Goal: Information Seeking & Learning: Check status

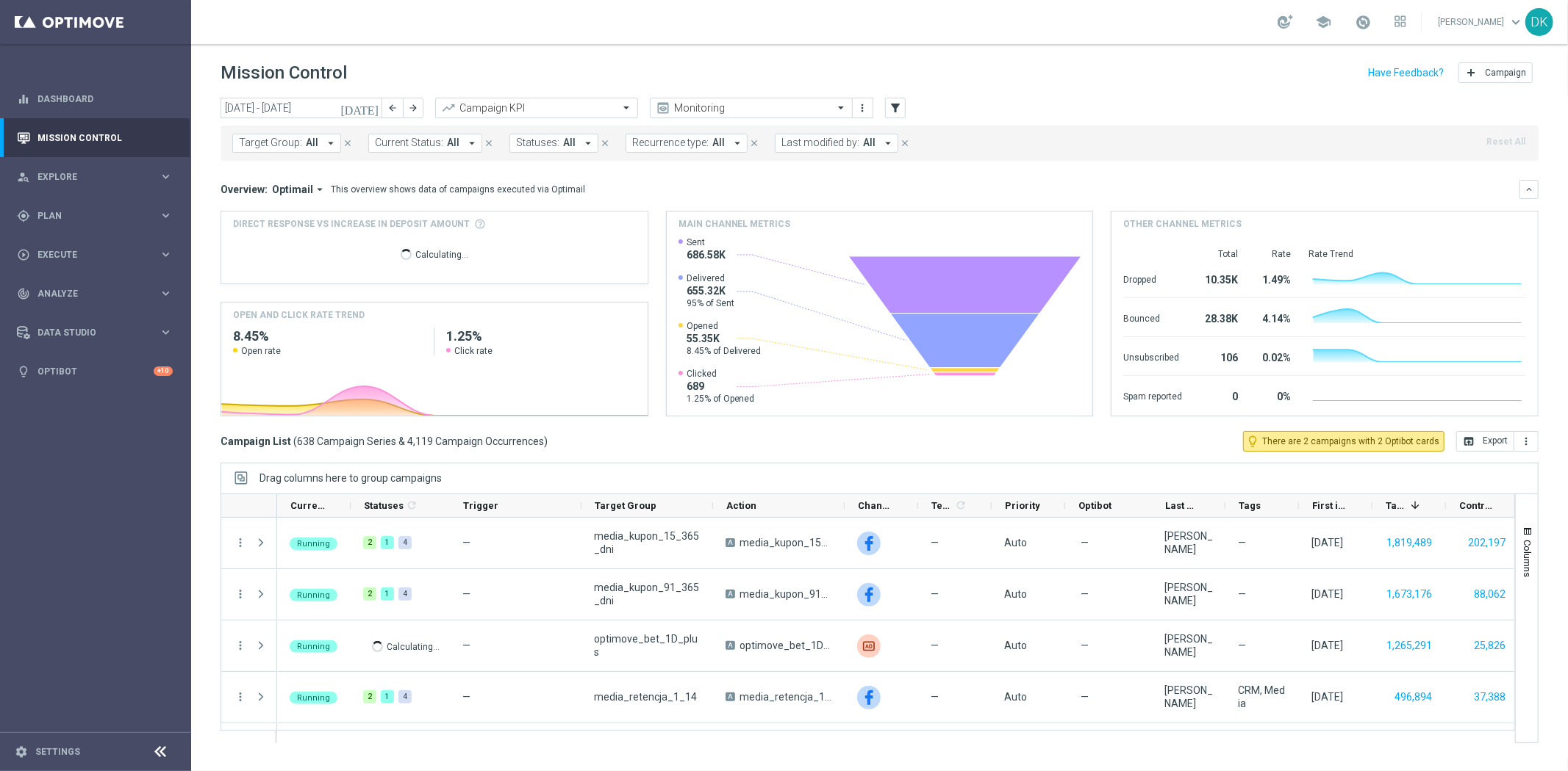
click at [308, 145] on span "All" at bounding box center [311, 142] width 12 height 12
click at [208, 126] on div "today 15 Sep 2025 - 21 Sep 2025 arrow_back arrow_forward Campaign KPI trending_…" at bounding box center [879, 428] width 1376 height 660
click at [279, 140] on span "Target Group:" at bounding box center [270, 142] width 63 height 12
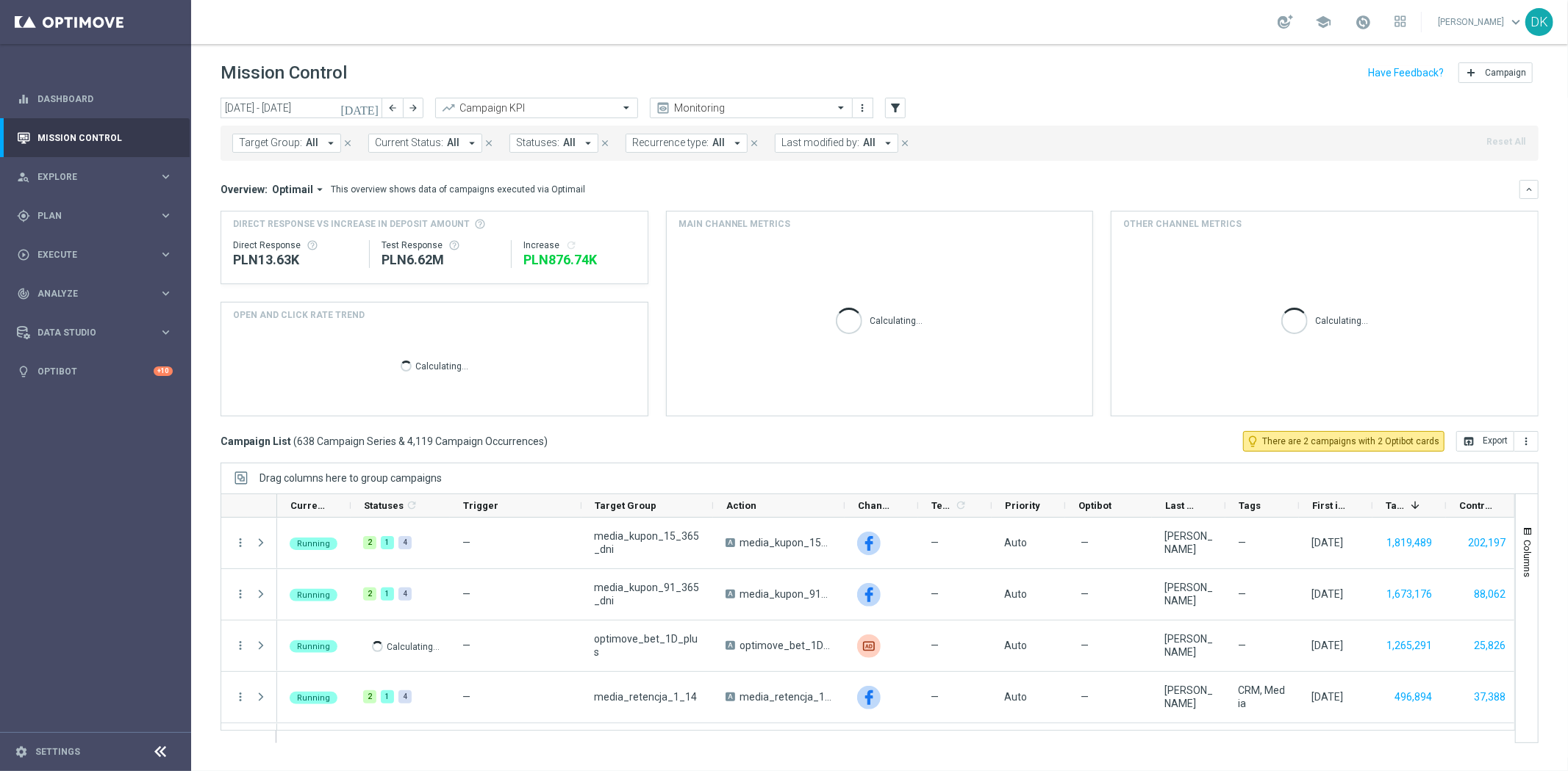
click at [285, 145] on span "Target Group:" at bounding box center [270, 142] width 63 height 12
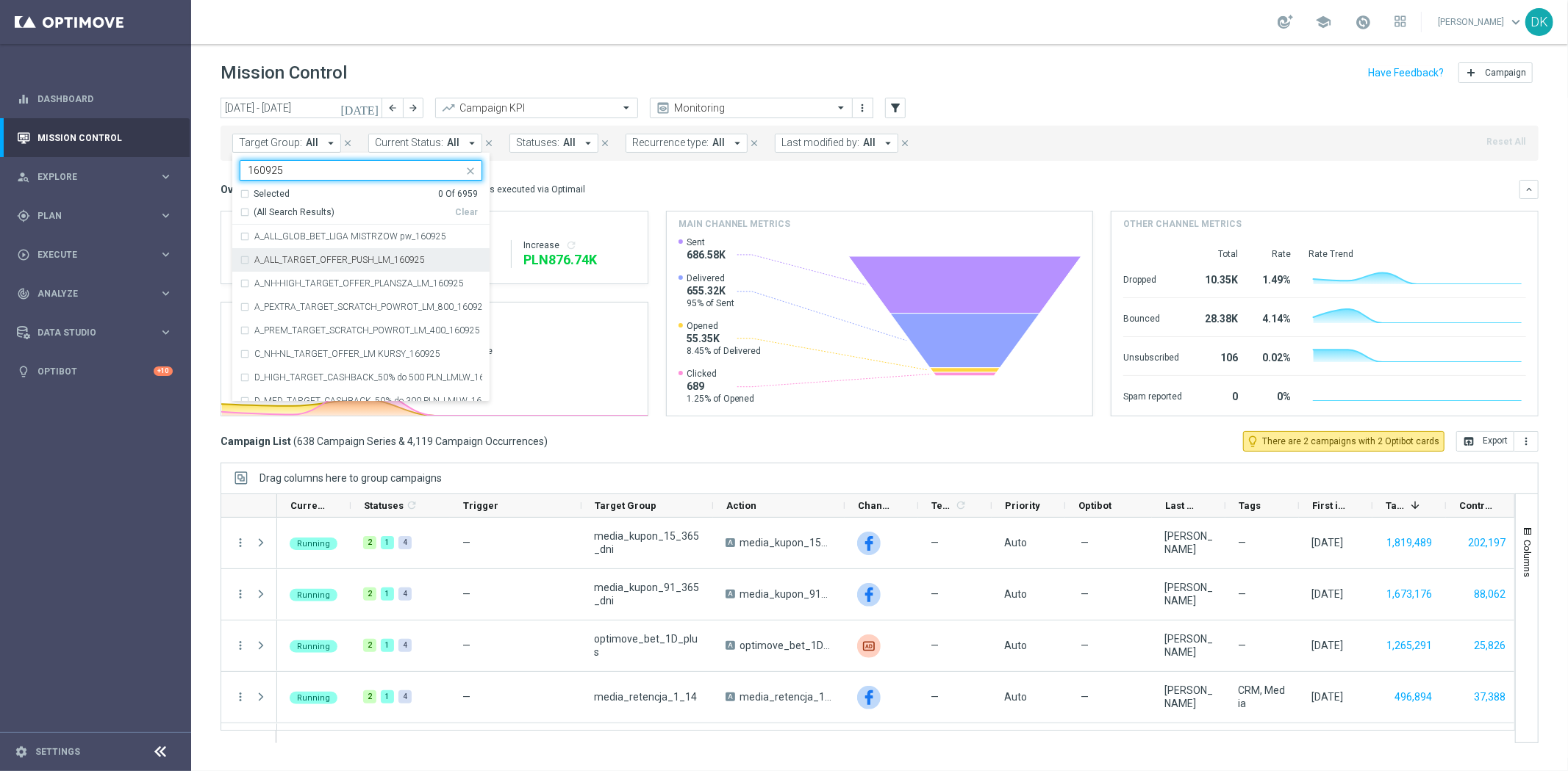
click at [404, 261] on label "A_ALL_TARGET_OFFER_PUSH_LM_160925" at bounding box center [339, 260] width 170 height 8
type input "160925"
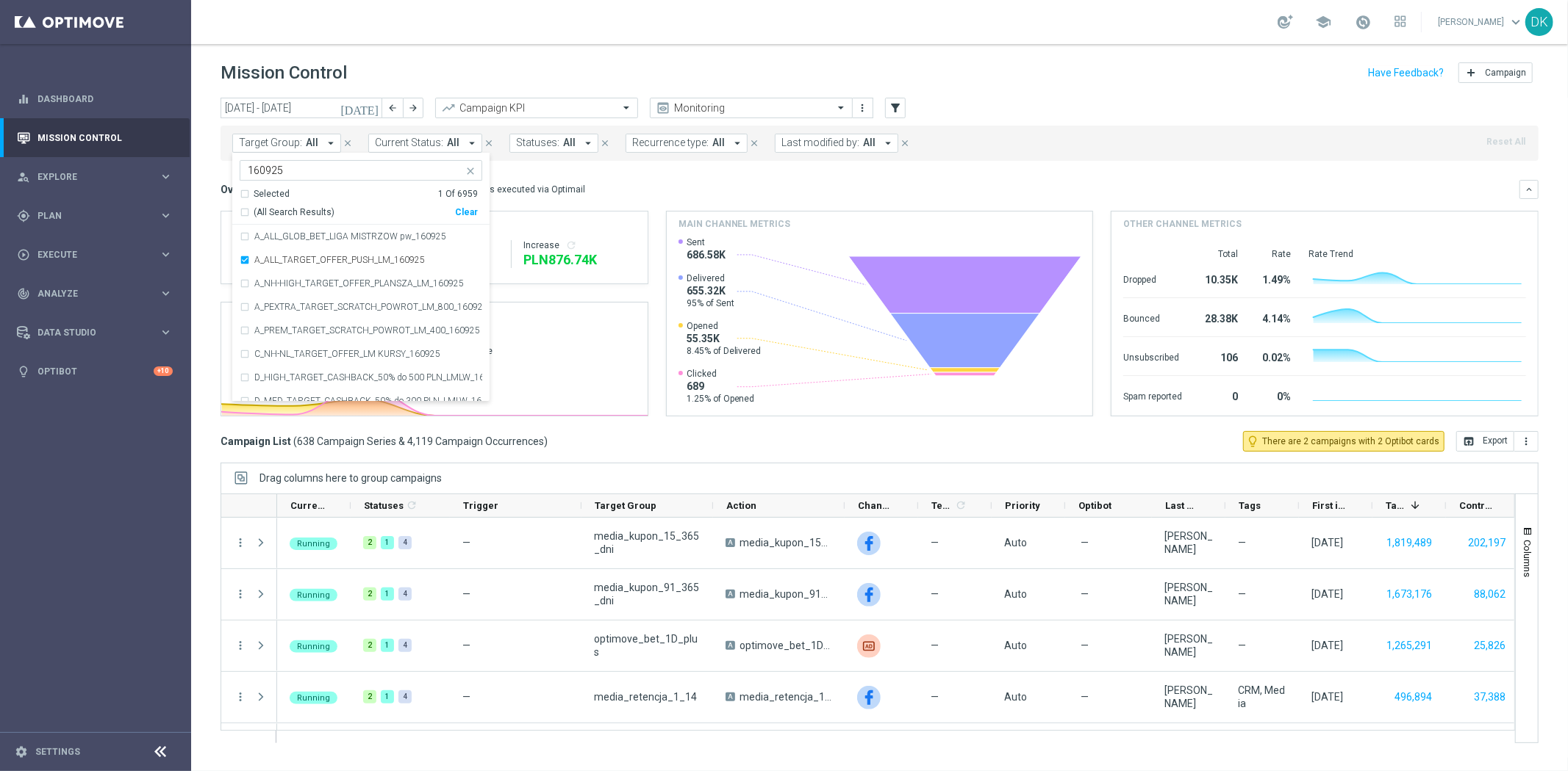
click at [214, 250] on div "today 15 Sep 2025 - 21 Sep 2025 arrow_back arrow_forward Campaign KPI trending_…" at bounding box center [879, 428] width 1376 height 660
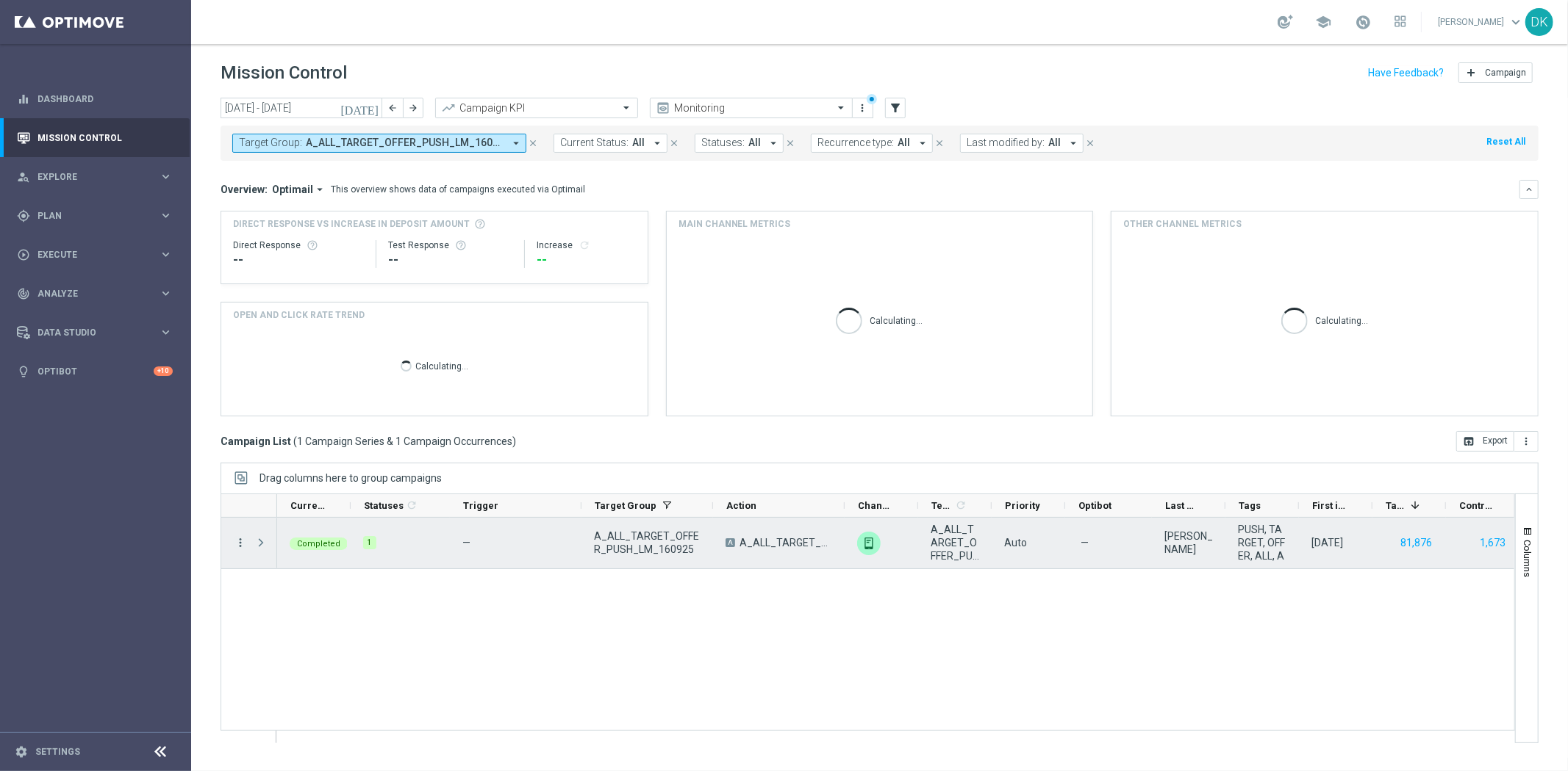
click at [240, 542] on icon "more_vert" at bounding box center [240, 543] width 13 height 13
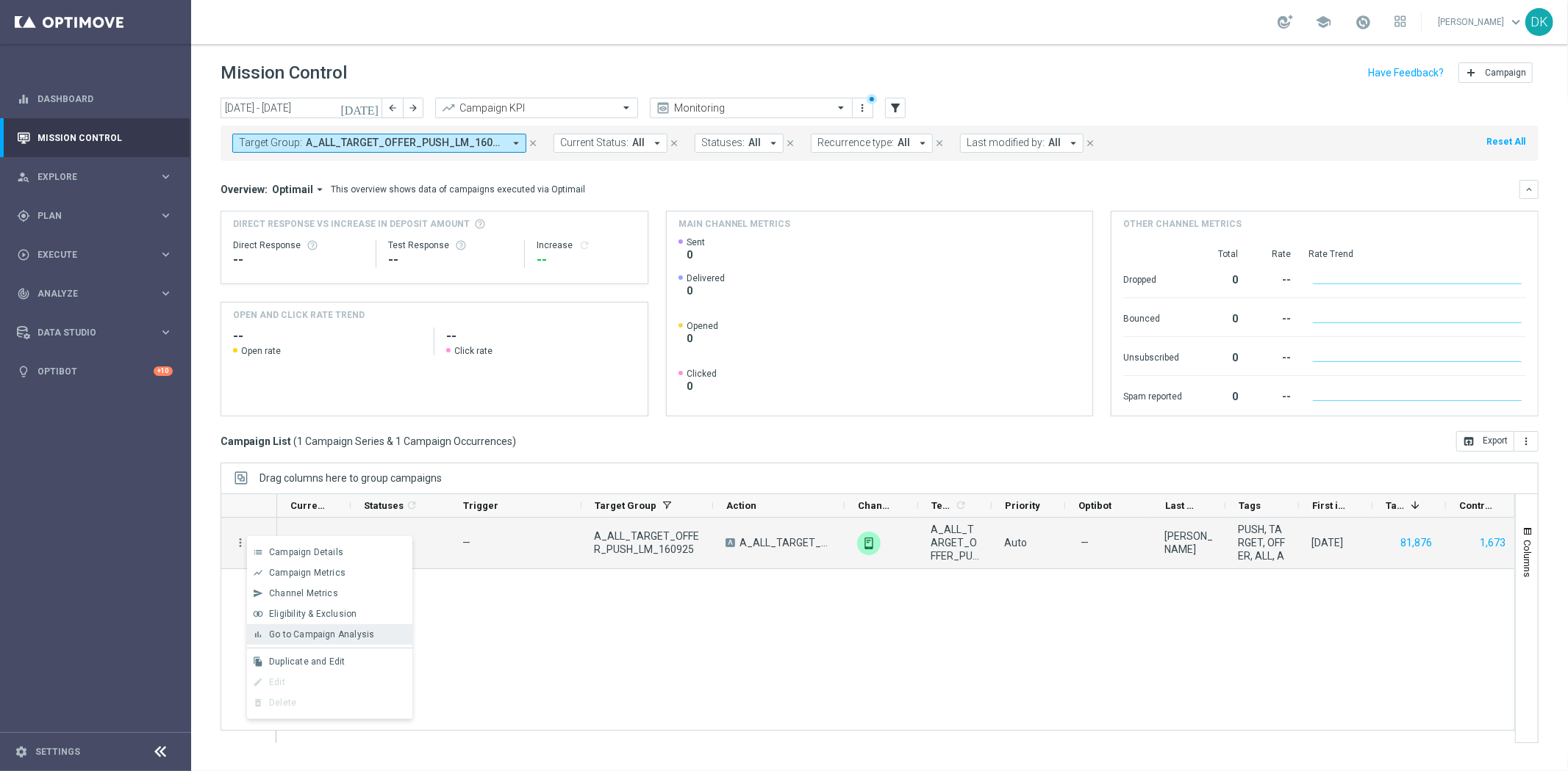
click at [337, 630] on span "Go to Campaign Analysis" at bounding box center [322, 635] width 105 height 10
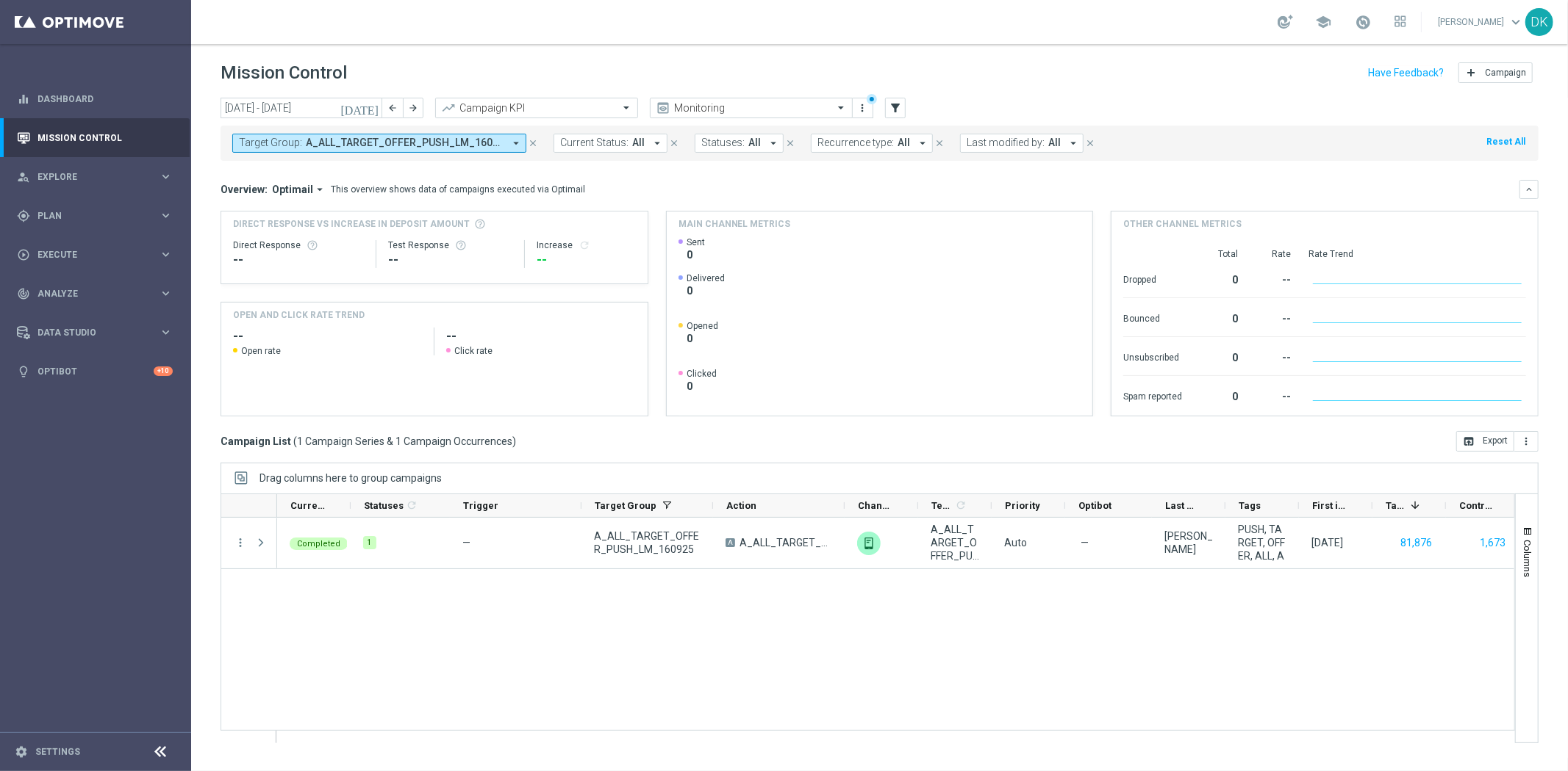
click at [403, 148] on span "A_ALL_TARGET_OFFER_PUSH_LM_160925" at bounding box center [404, 142] width 198 height 12
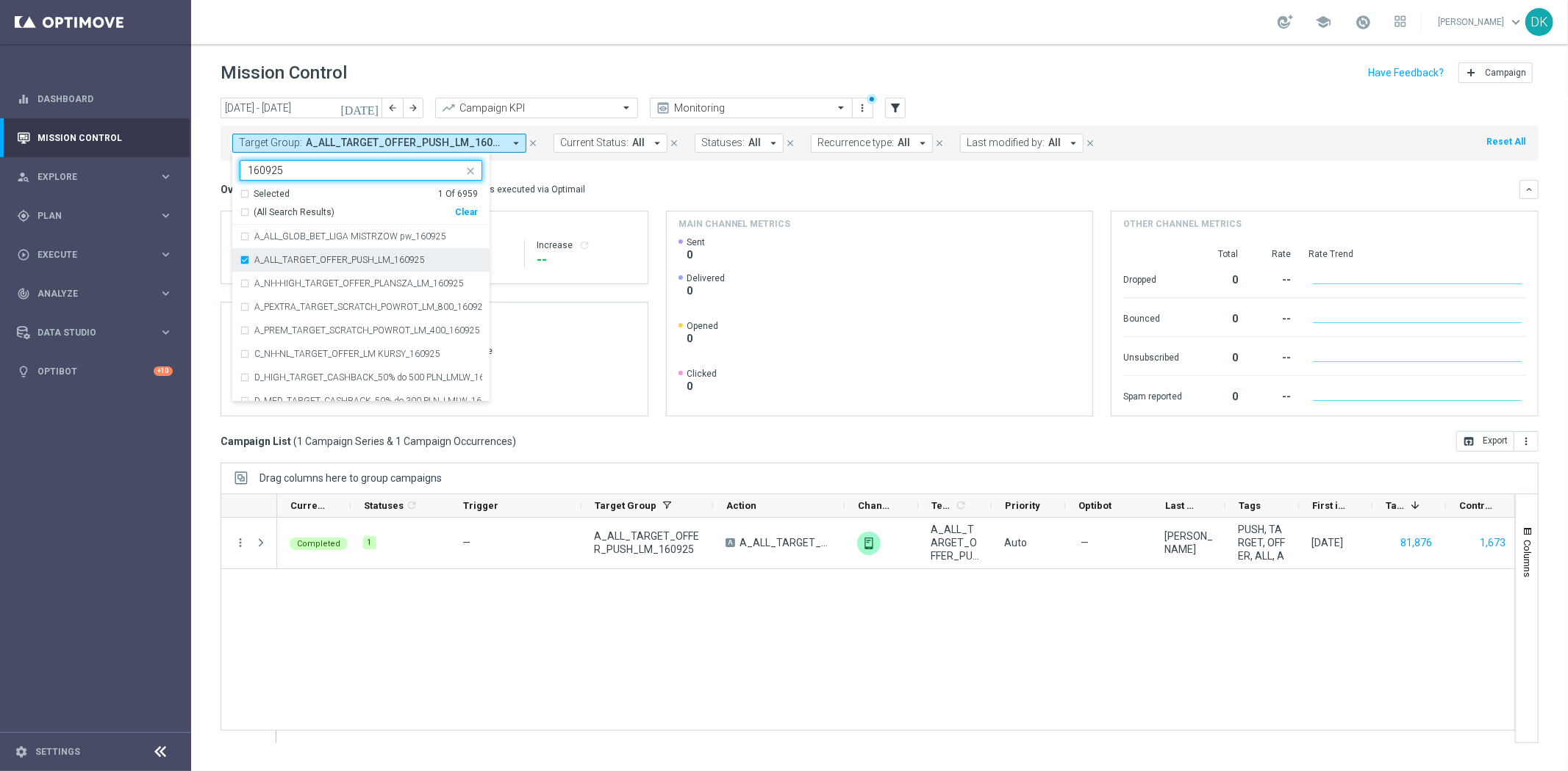
click at [368, 263] on label "A_ALL_TARGET_OFFER_PUSH_LM_160925" at bounding box center [339, 260] width 170 height 8
type input "160925"
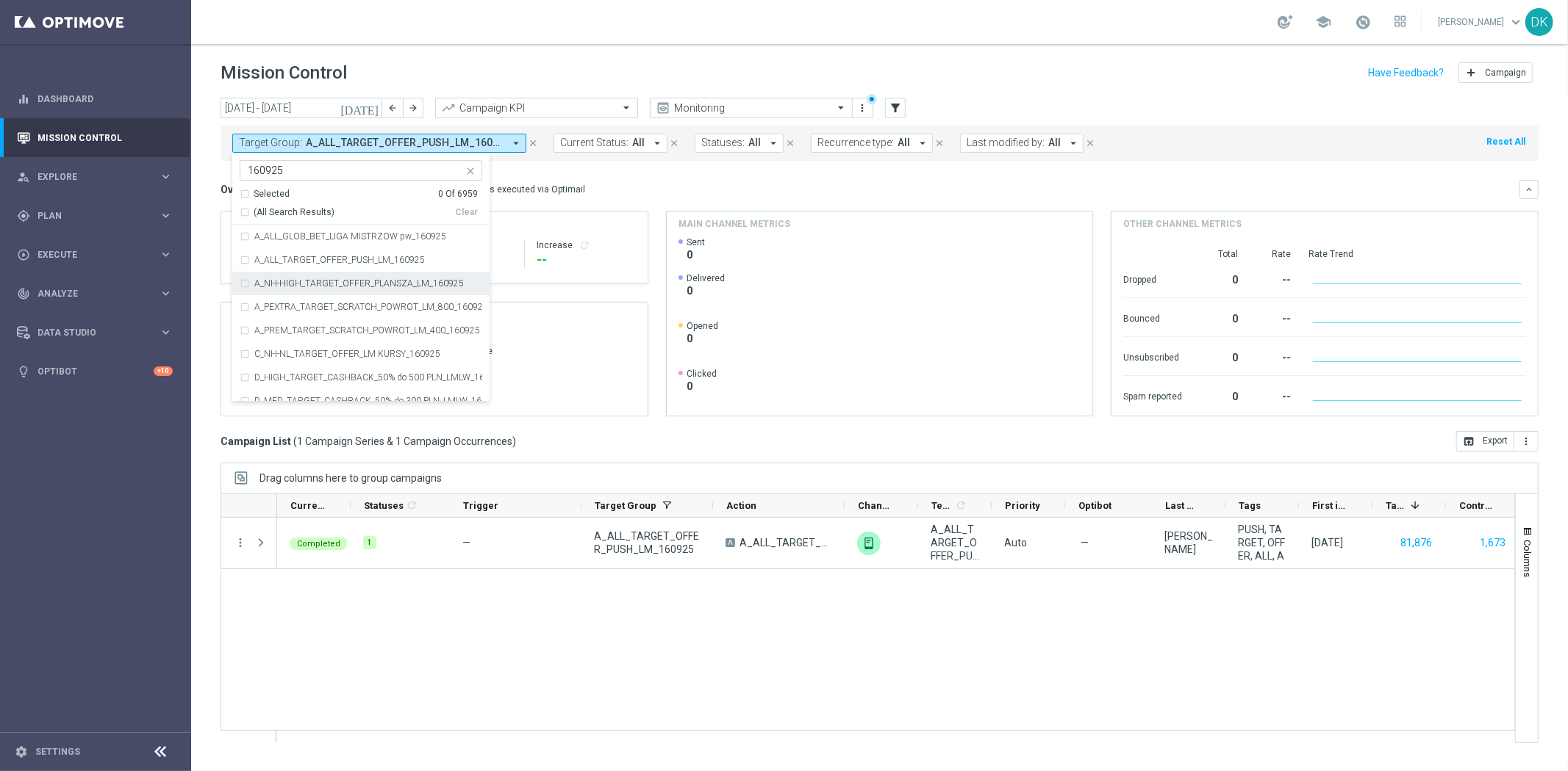
click at [371, 284] on label "A_NH-HIGH_TARGET_OFFER_PLANSZA_LM_160925" at bounding box center [358, 283] width 210 height 8
click at [210, 290] on div "today 15 Sep 2025 - 21 Sep 2025 arrow_back arrow_forward Campaign KPI trending_…" at bounding box center [879, 428] width 1376 height 660
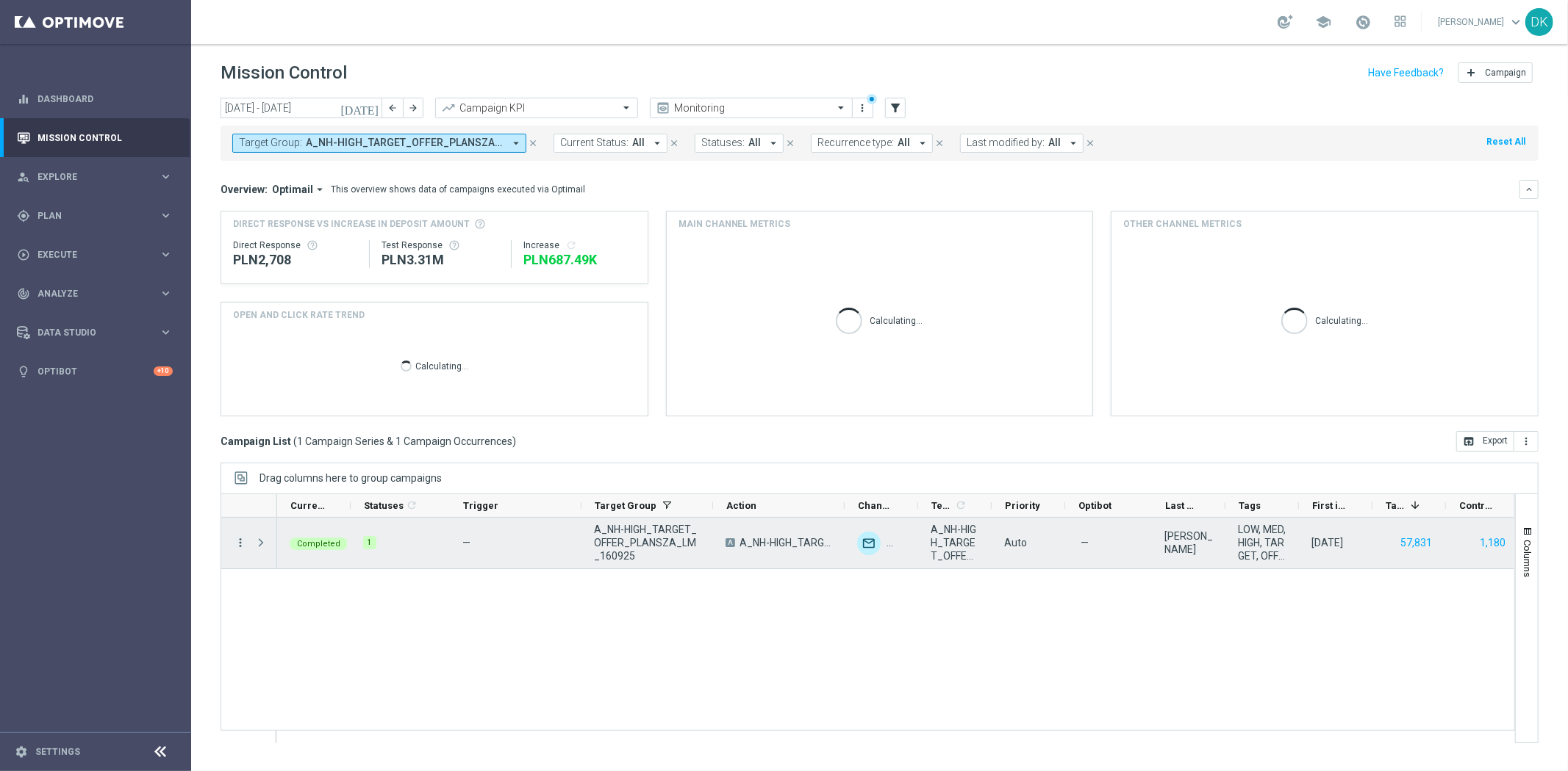
click at [238, 545] on icon "more_vert" at bounding box center [240, 543] width 13 height 13
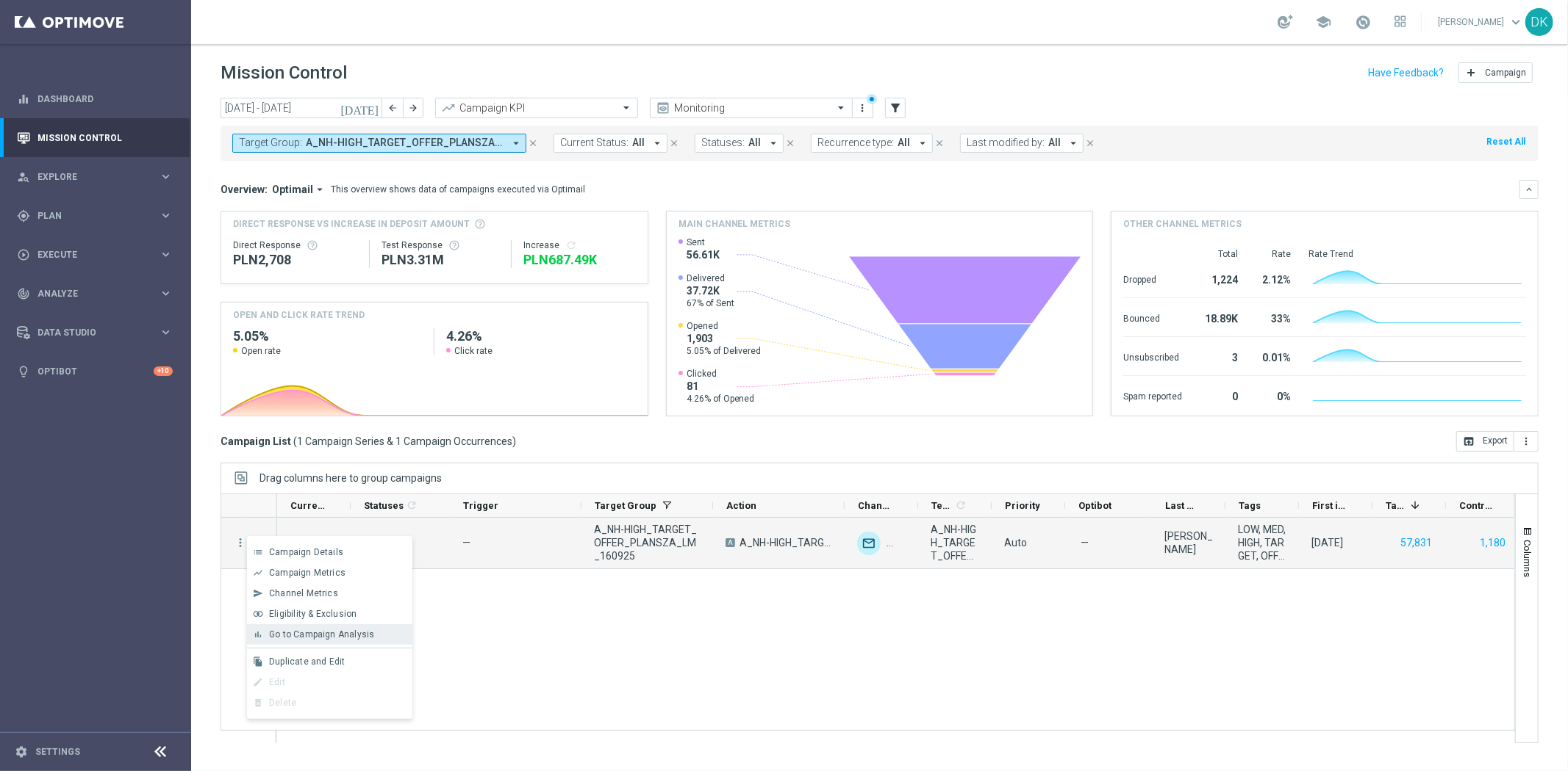
click at [326, 636] on span "Go to Campaign Analysis" at bounding box center [322, 635] width 105 height 10
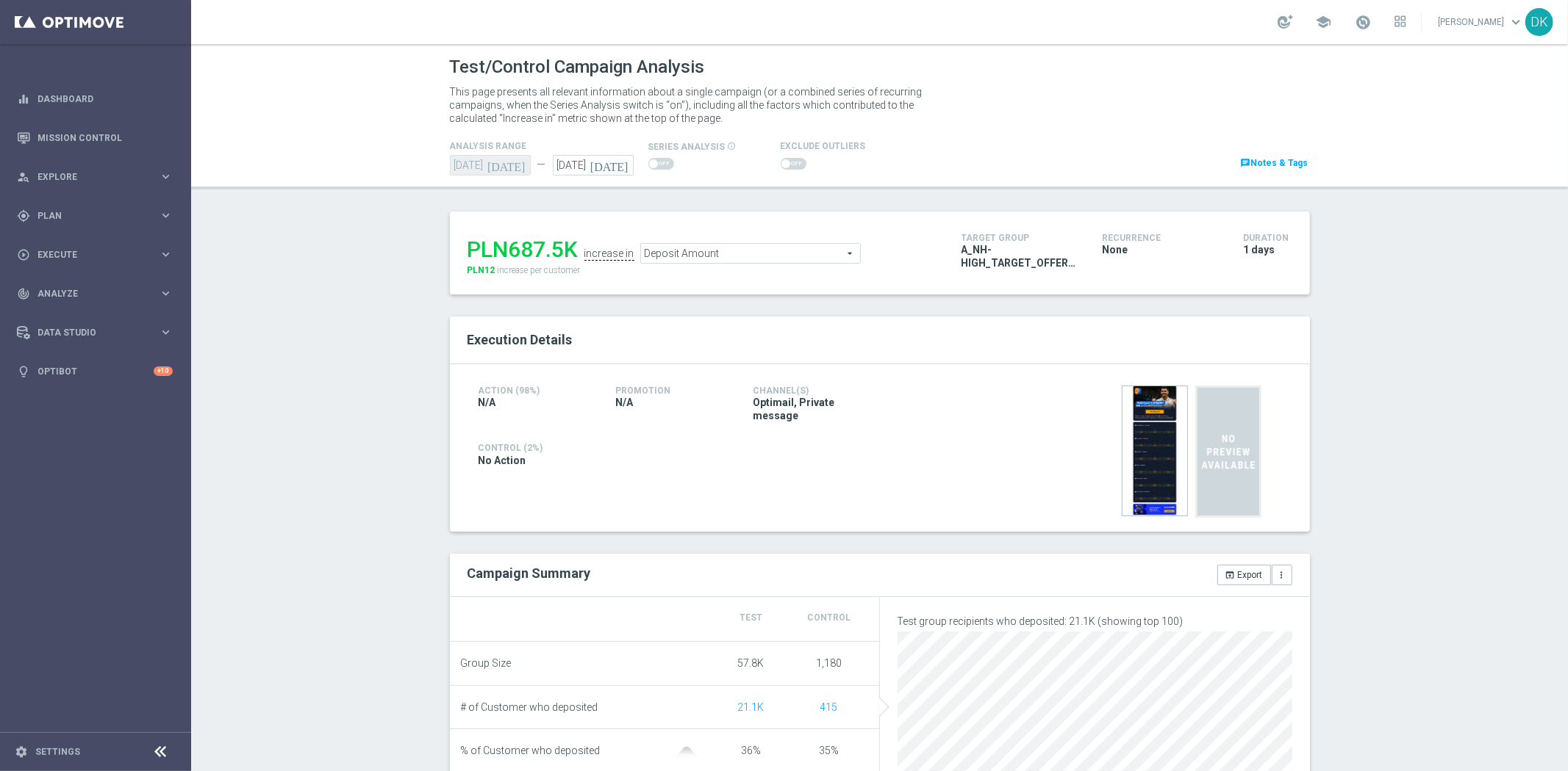
click at [331, 462] on div "Test/Control Campaign Analysis This page presents all relevant information abou…" at bounding box center [879, 408] width 1376 height 728
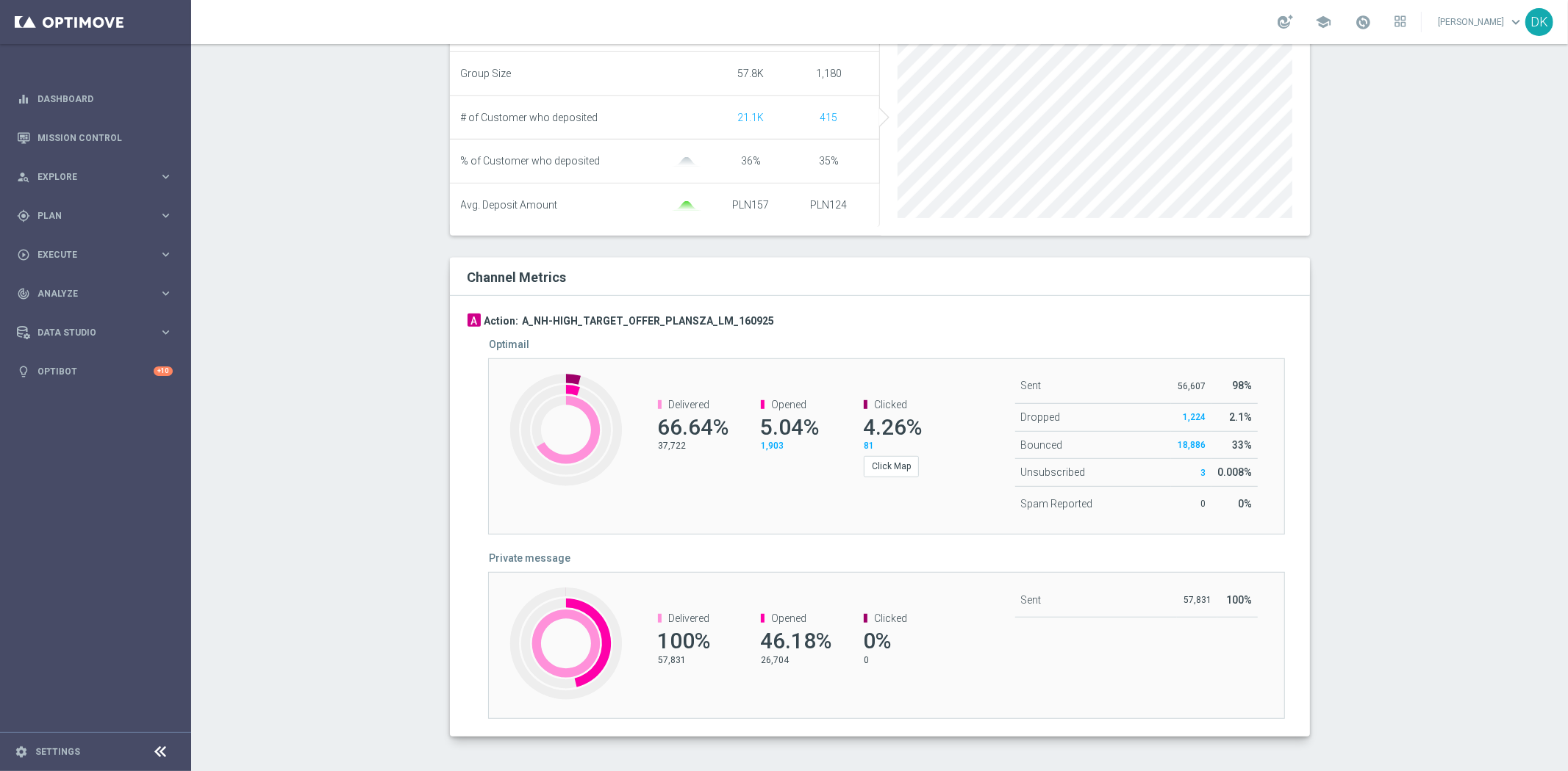
scroll to position [599, 0]
click at [872, 464] on button "Click Map" at bounding box center [891, 464] width 55 height 21
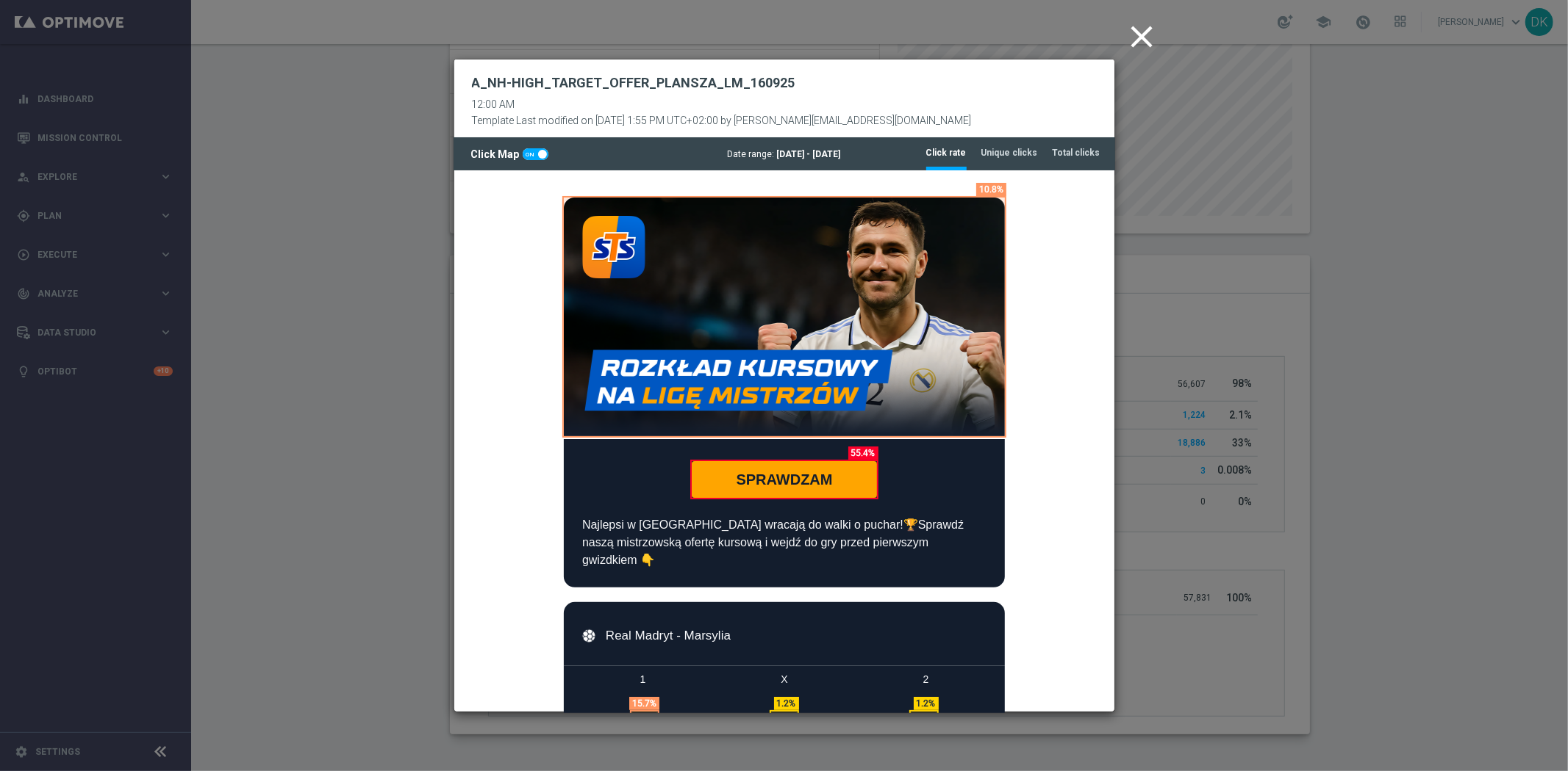
scroll to position [0, 0]
click at [1024, 156] on tab-header "Unique clicks" at bounding box center [1009, 152] width 56 height 12
click at [1071, 155] on tab-header "Total clicks" at bounding box center [1076, 152] width 48 height 12
click at [1042, 151] on div "Date range: [DATE] - [DATE]" at bounding box center [784, 154] width 661 height 10
click at [1030, 151] on tab-header "Unique clicks" at bounding box center [1009, 152] width 56 height 12
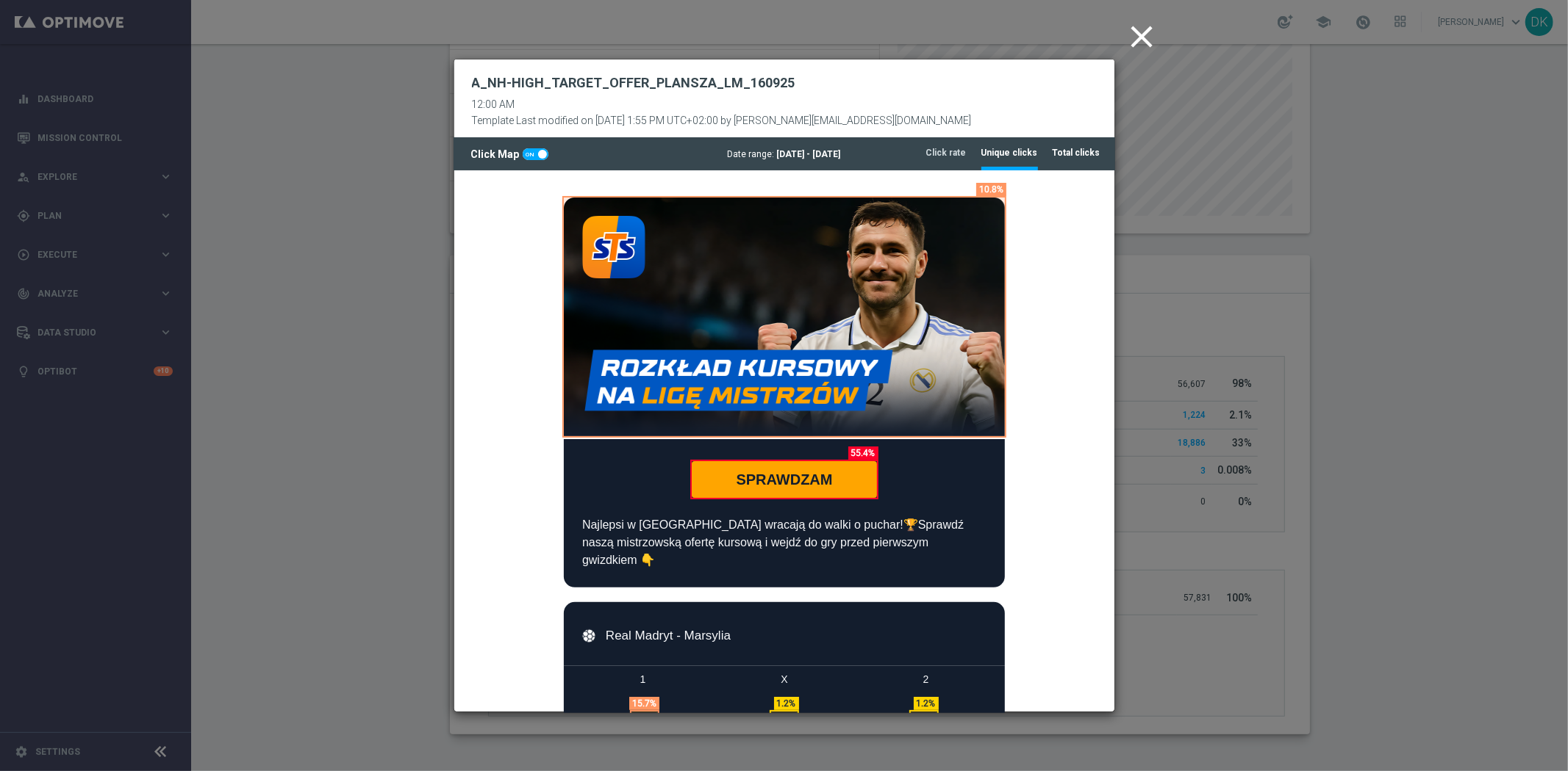
click at [1068, 151] on tab-header "Total clicks" at bounding box center [1076, 152] width 48 height 12
click at [1029, 153] on tab-header "Unique clicks" at bounding box center [1009, 152] width 56 height 12
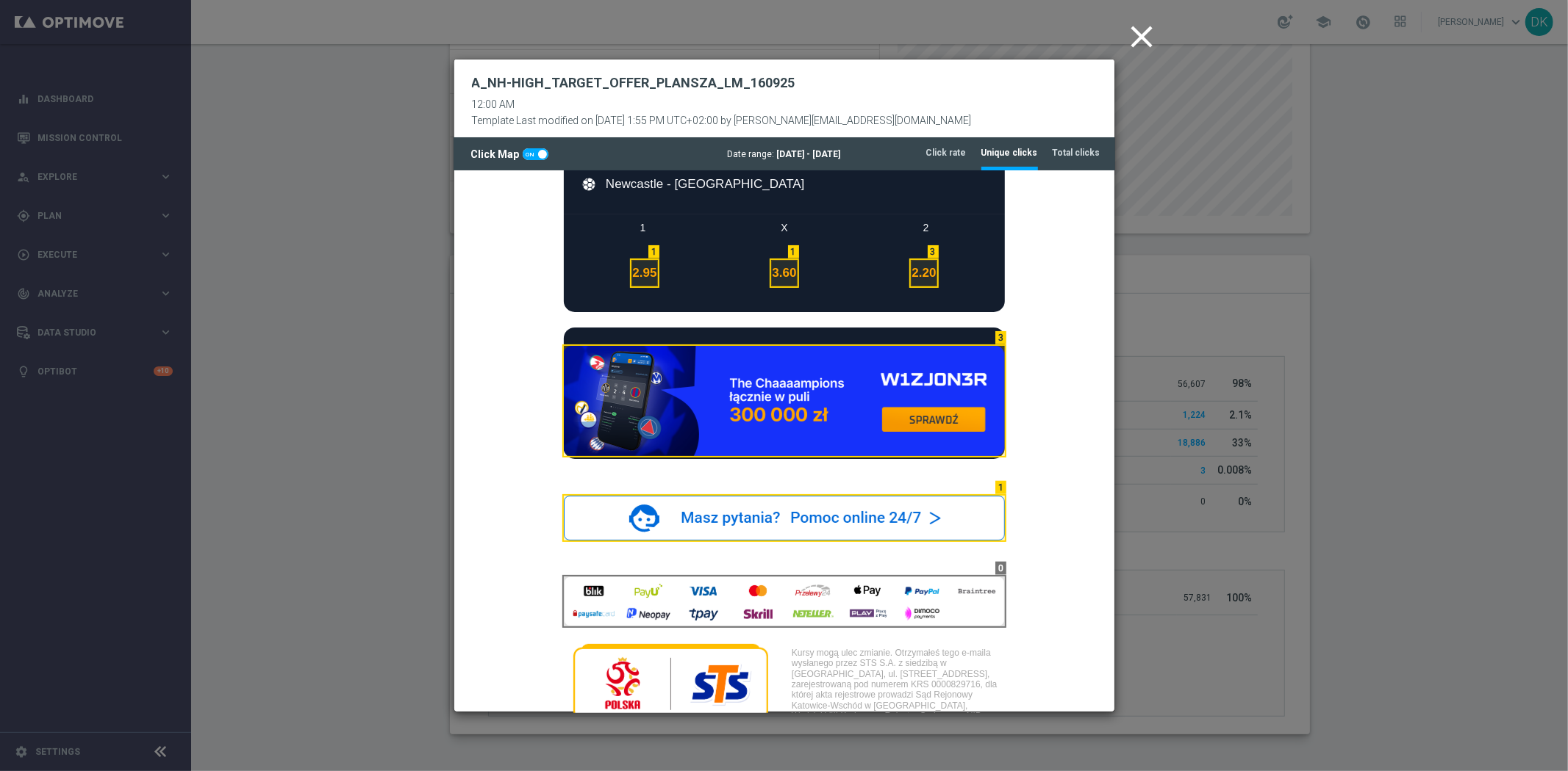
click at [1139, 42] on icon "close" at bounding box center [1142, 37] width 37 height 37
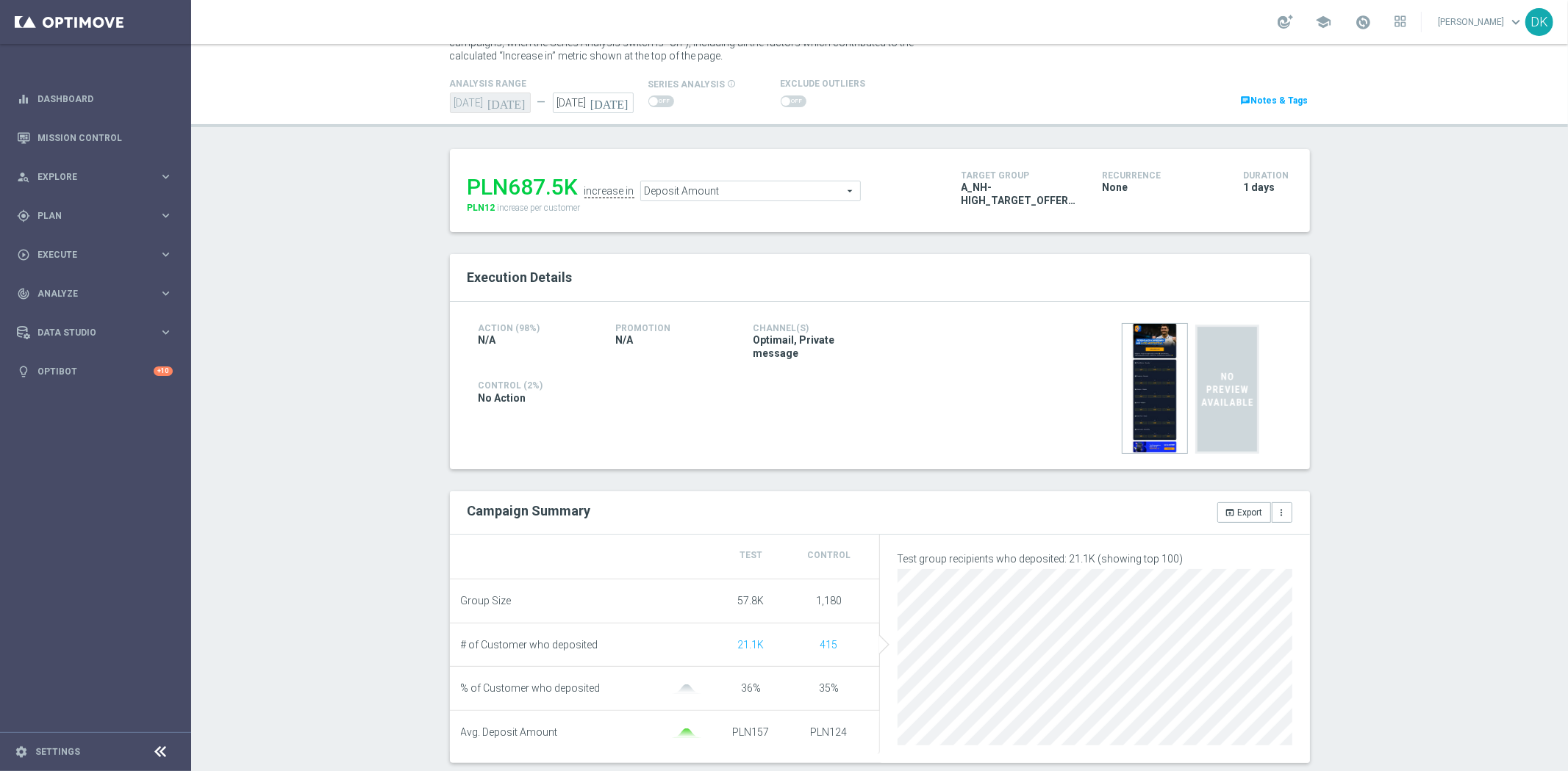
scroll to position [0, 0]
